Goal: Information Seeking & Learning: Learn about a topic

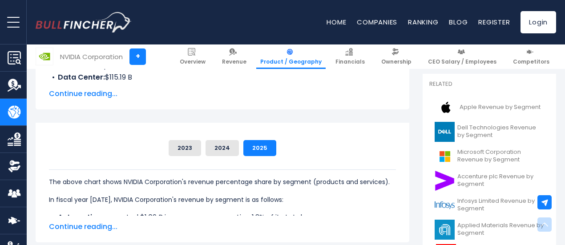
scroll to position [189, 0]
click at [214, 155] on button "2024" at bounding box center [222, 148] width 33 height 16
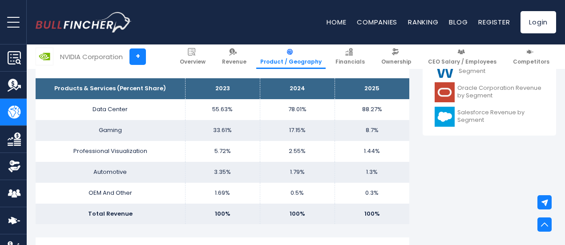
scroll to position [399, 0]
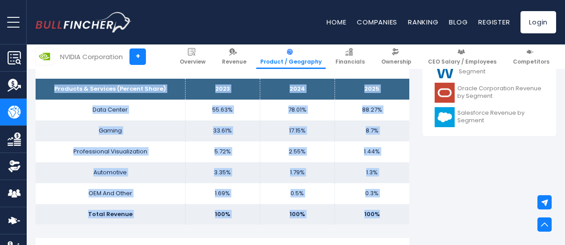
drag, startPoint x: 49, startPoint y: 84, endPoint x: 363, endPoint y: 231, distance: 347.0
click at [279, 231] on div "NVIDIA Corporation's Revenue by Segment In fiscal year [DATE], NVIDIA Corporati…" at bounding box center [223, 222] width 374 height 845
copy div "Products & Services (Percent Share) 2023 2024 2025 Data Center 55.63% 78.01% 88…"
click at [235, 142] on td "5.72%" at bounding box center [222, 152] width 75 height 21
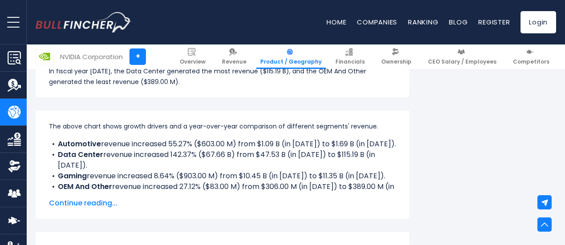
scroll to position [621, 0]
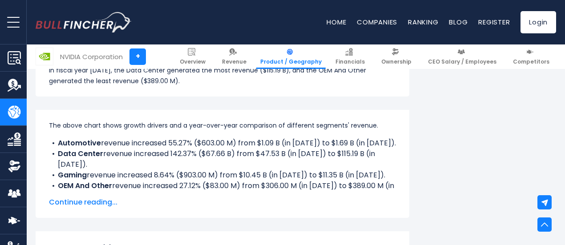
click at [85, 200] on span "Continue reading..." at bounding box center [222, 202] width 347 height 11
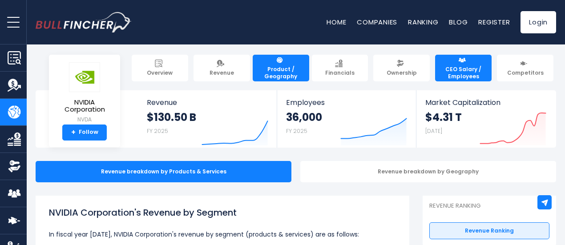
scroll to position [0, 0]
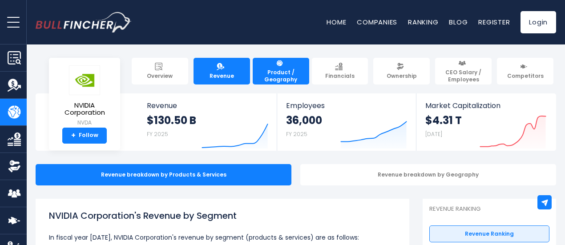
click at [223, 73] on span "Revenue" at bounding box center [222, 76] width 24 height 7
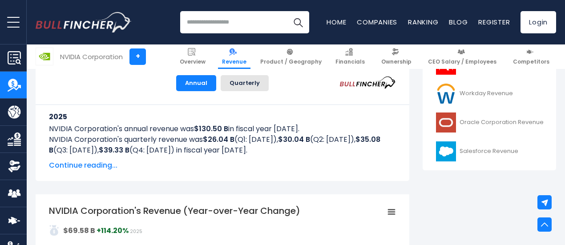
scroll to position [415, 0]
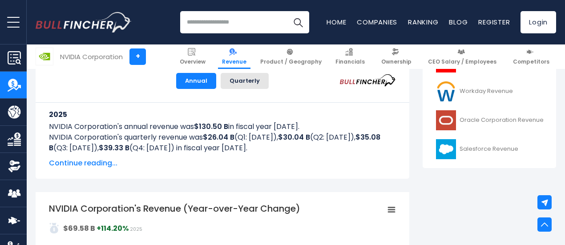
click at [88, 162] on span "Continue reading..." at bounding box center [222, 163] width 347 height 11
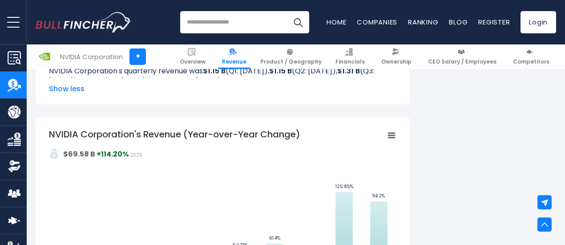
scroll to position [855, 0]
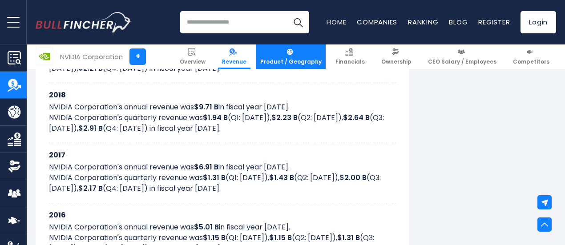
click at [300, 55] on link "Product / Geography" at bounding box center [290, 57] width 69 height 24
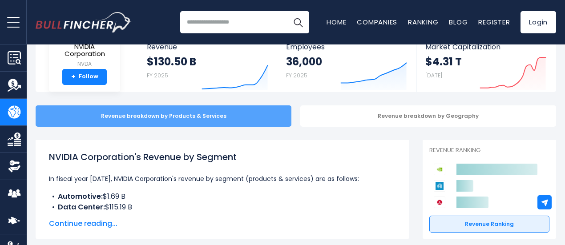
click at [227, 117] on div "Revenue breakdown by Products & Services" at bounding box center [164, 115] width 256 height 21
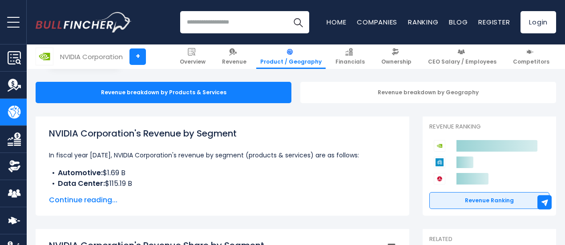
scroll to position [83, 0]
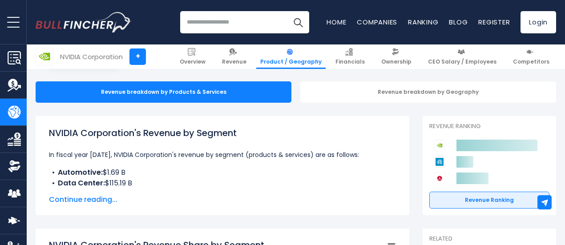
click at [80, 200] on span "Continue reading..." at bounding box center [222, 199] width 347 height 11
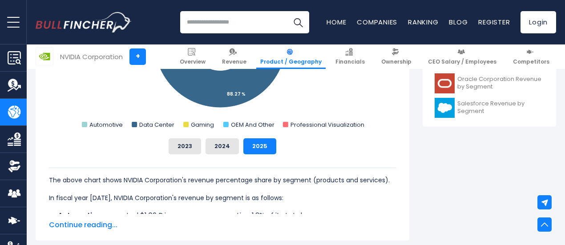
scroll to position [457, 0]
click at [217, 150] on button "2024" at bounding box center [222, 147] width 33 height 16
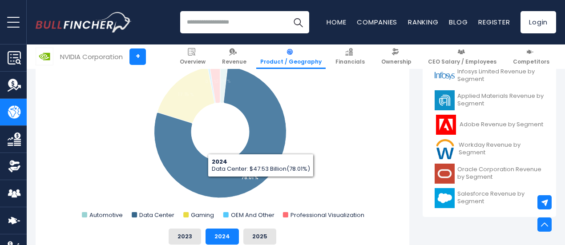
scroll to position [419, 0]
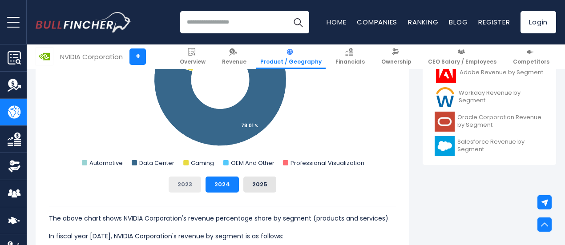
click at [182, 185] on button "2023" at bounding box center [185, 185] width 32 height 16
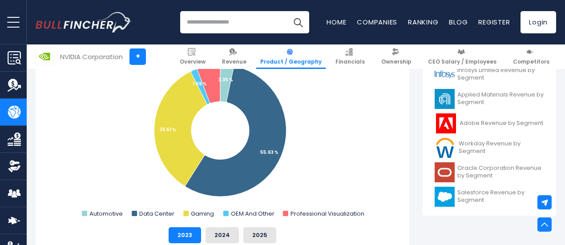
scroll to position [369, 0]
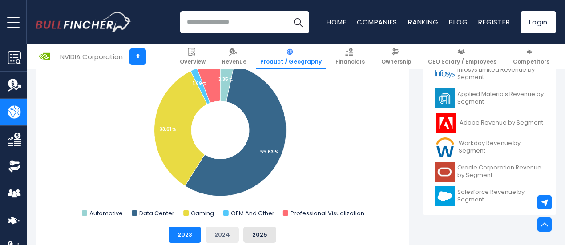
click at [213, 232] on button "2024" at bounding box center [222, 235] width 33 height 16
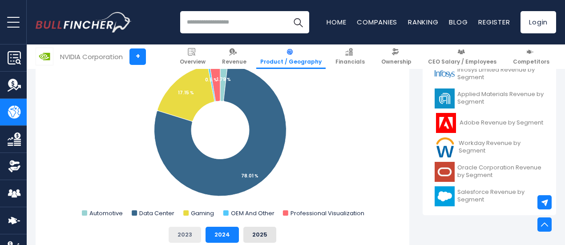
click at [186, 239] on button "2023" at bounding box center [185, 235] width 32 height 16
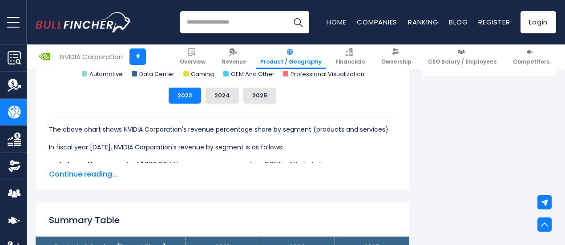
scroll to position [591, 0]
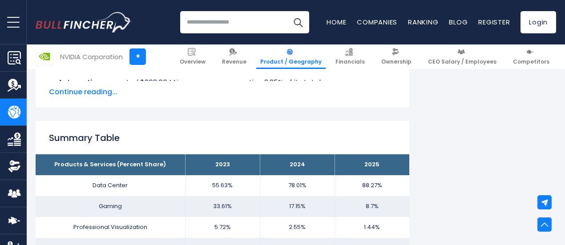
click at [77, 93] on span "Continue reading..." at bounding box center [222, 92] width 347 height 11
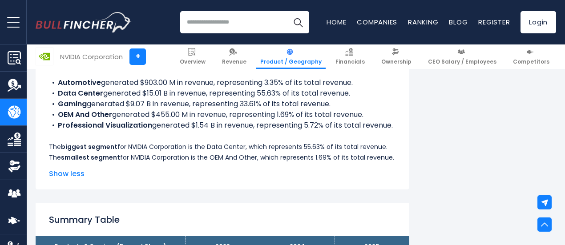
click at [67, 179] on span "Show less" at bounding box center [222, 174] width 347 height 11
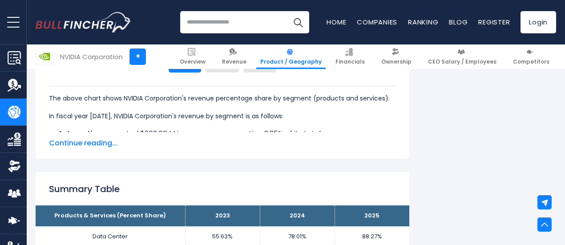
scroll to position [539, 0]
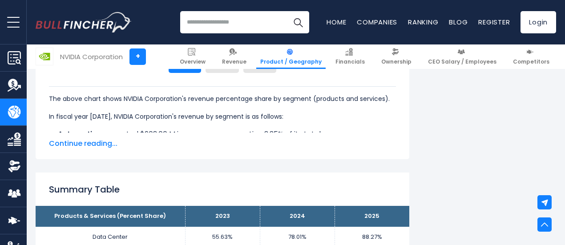
click at [95, 144] on span "Continue reading..." at bounding box center [222, 143] width 347 height 11
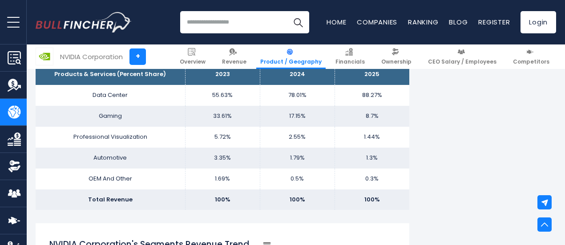
scroll to position [786, 0]
